Goal: Use online tool/utility: Utilize a website feature to perform a specific function

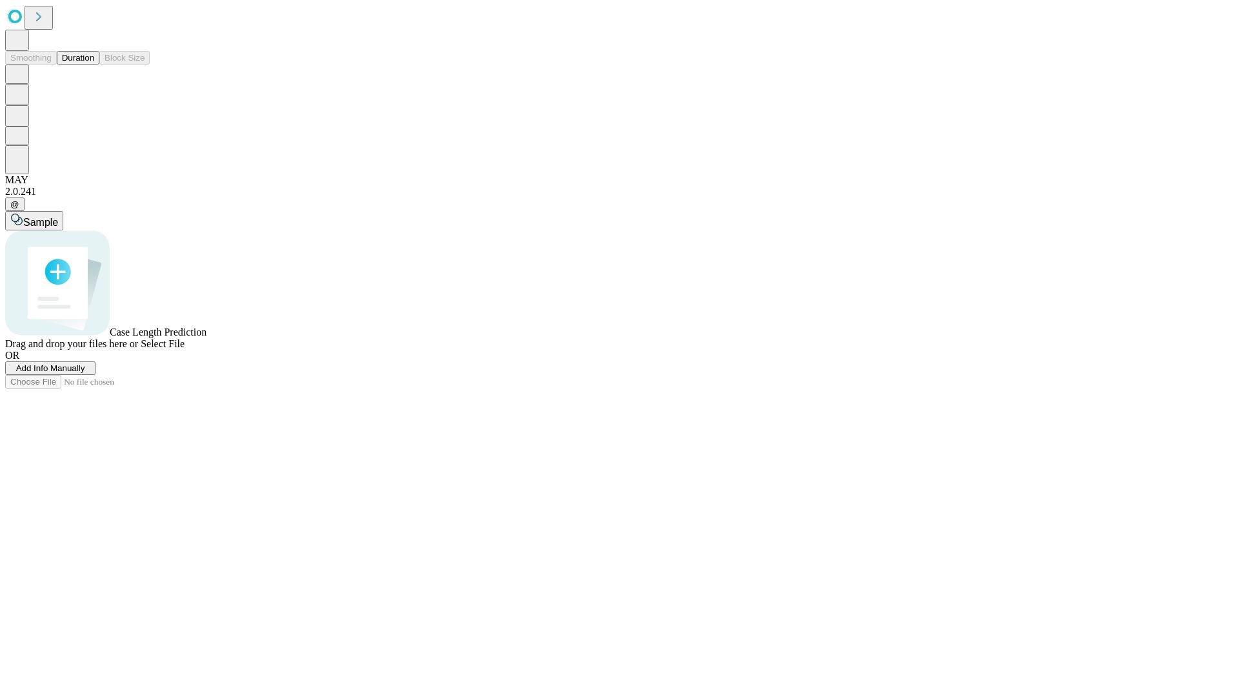
click at [94, 65] on button "Duration" at bounding box center [78, 58] width 43 height 14
click at [85, 373] on span "Add Info Manually" at bounding box center [50, 368] width 69 height 10
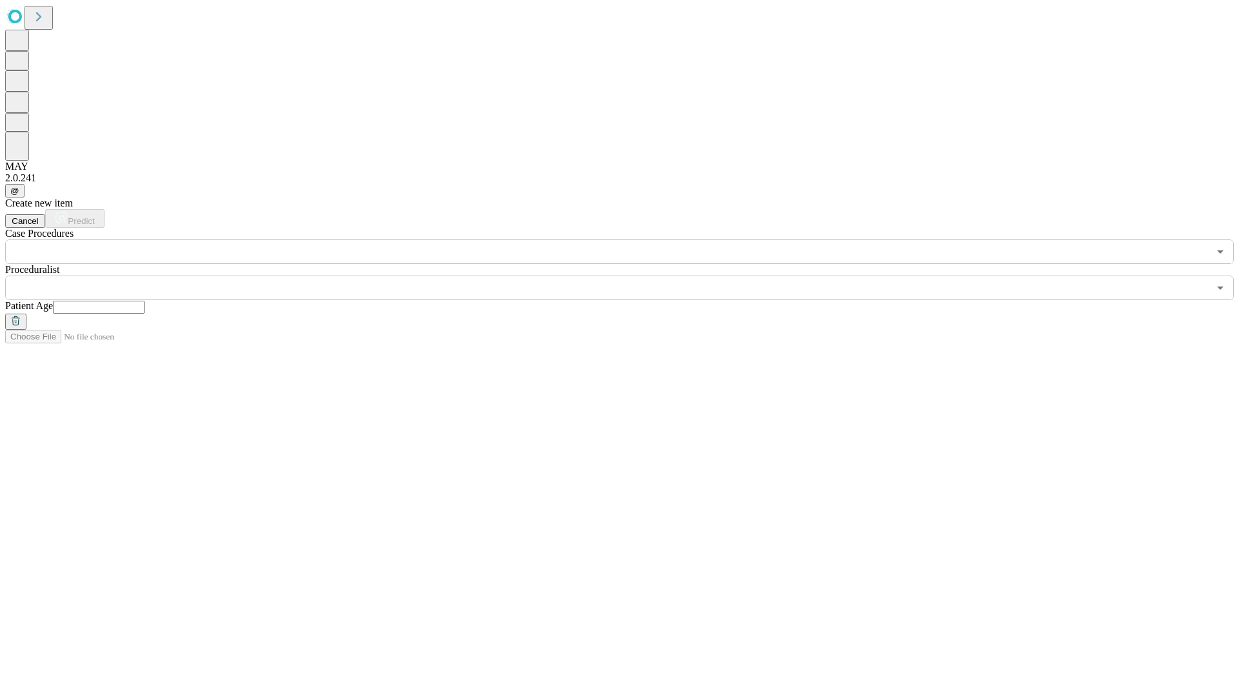
click at [145, 301] on input "text" at bounding box center [99, 307] width 92 height 13
type input "**"
click at [629, 276] on input "text" at bounding box center [607, 288] width 1204 height 25
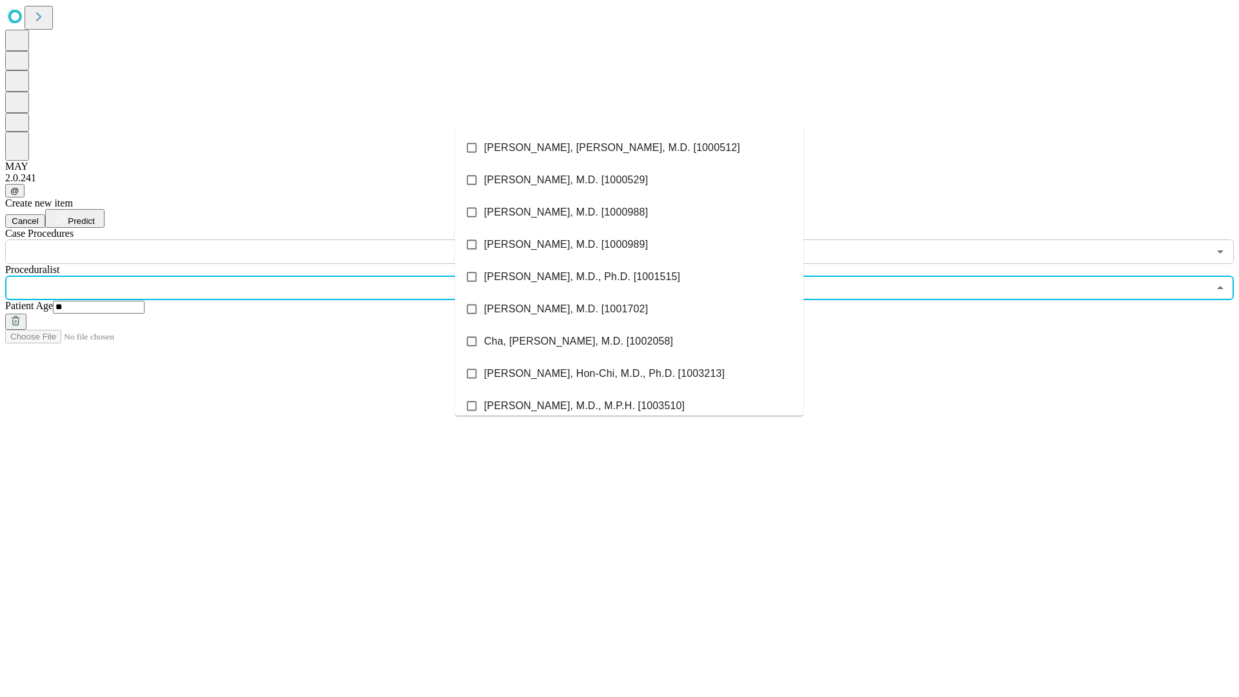
click at [629, 148] on li "[PERSON_NAME], [PERSON_NAME], M.D. [1000512]" at bounding box center [629, 148] width 349 height 32
click at [271, 239] on input "text" at bounding box center [607, 251] width 1204 height 25
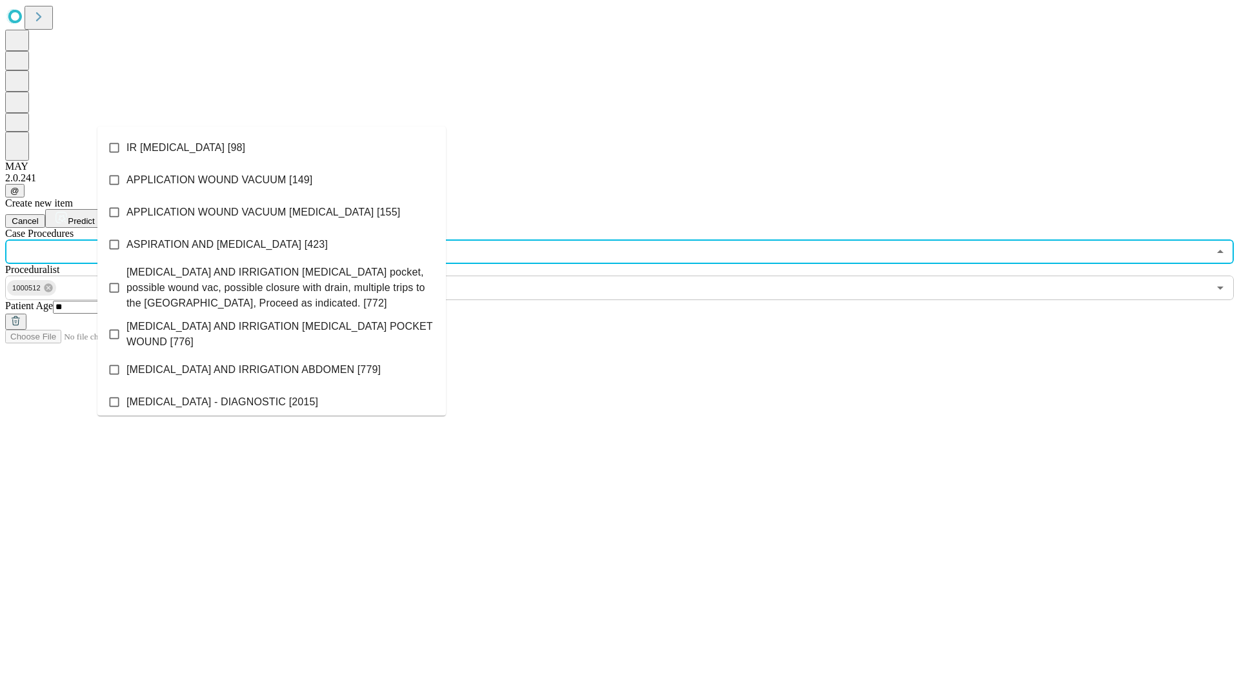
click at [272, 148] on li "IR [MEDICAL_DATA] [98]" at bounding box center [271, 148] width 349 height 32
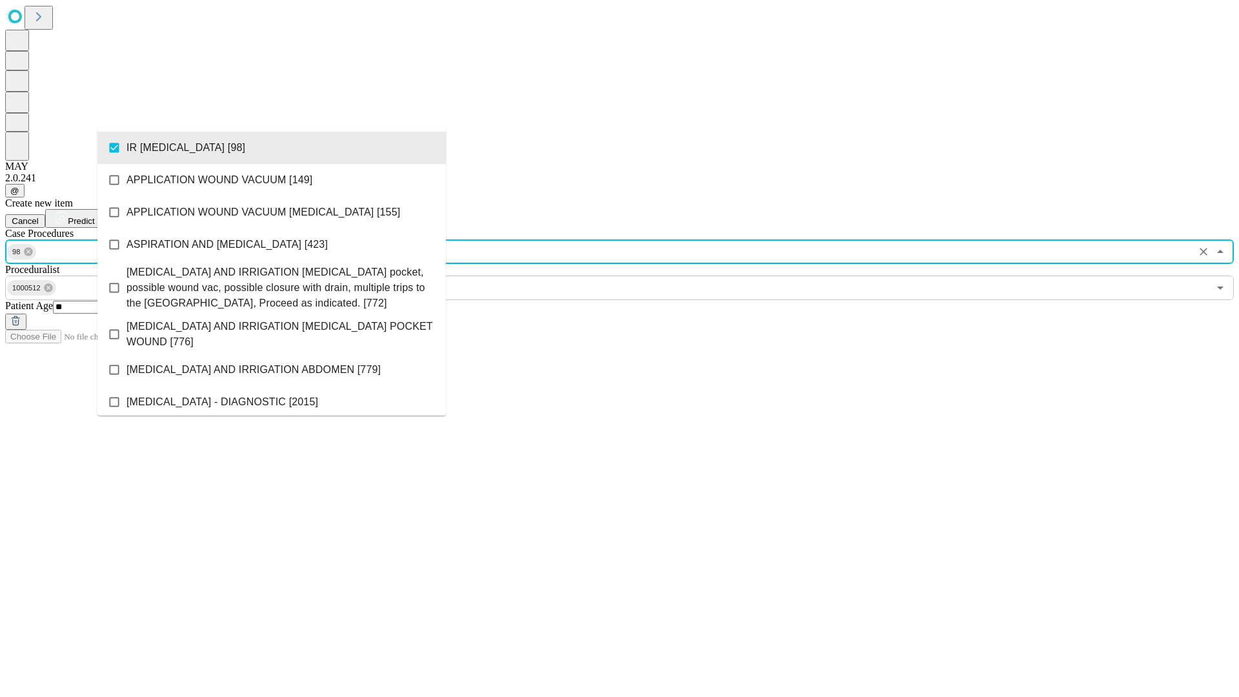
click at [94, 216] on span "Predict" at bounding box center [81, 221] width 26 height 10
